Goal: Task Accomplishment & Management: Manage account settings

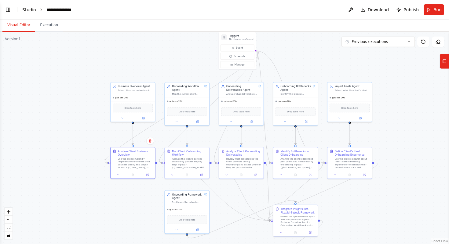
click at [26, 10] on link "Studio" at bounding box center [29, 9] width 14 height 5
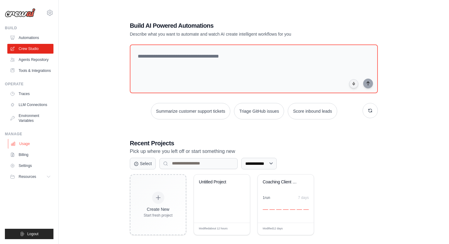
click at [35, 144] on link "Usage" at bounding box center [31, 144] width 46 height 10
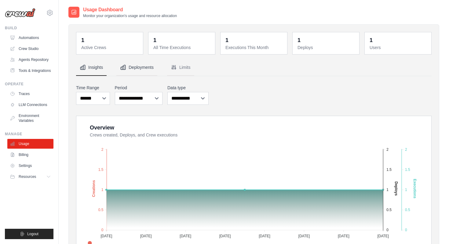
click at [129, 66] on button "Deployments" at bounding box center [136, 67] width 41 height 16
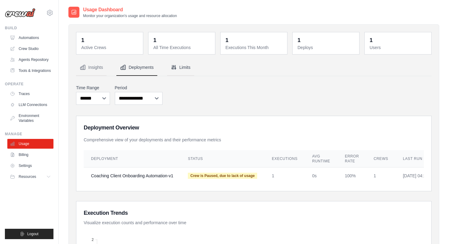
click at [175, 67] on icon "Tabs" at bounding box center [173, 67] width 4 height 4
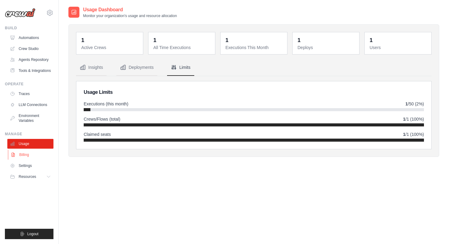
click at [37, 158] on link "Billing" at bounding box center [31, 155] width 46 height 10
click at [22, 156] on link "Billing" at bounding box center [31, 155] width 46 height 10
click at [27, 166] on link "Settings" at bounding box center [31, 166] width 46 height 10
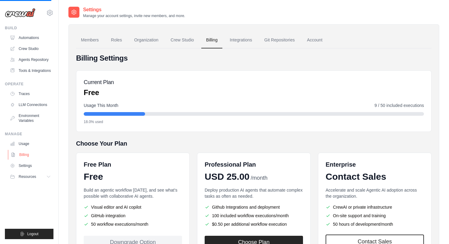
click at [26, 156] on link "Billing" at bounding box center [31, 155] width 46 height 10
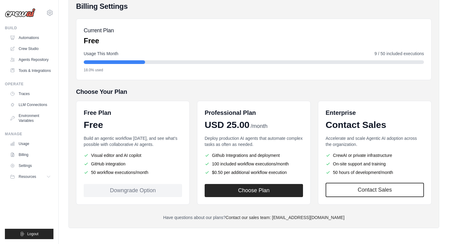
scroll to position [52, 0]
click at [36, 146] on link "Usage" at bounding box center [31, 144] width 46 height 10
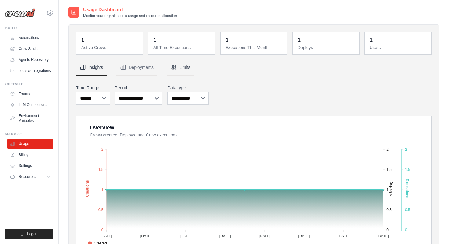
click at [187, 65] on button "Limits" at bounding box center [180, 67] width 27 height 16
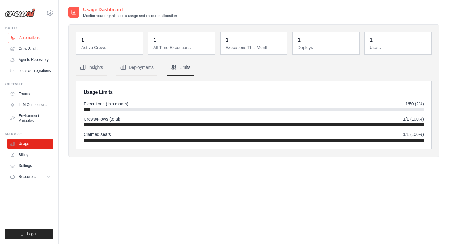
click at [43, 41] on link "Automations" at bounding box center [31, 38] width 46 height 10
